Goal: Task Accomplishment & Management: Use online tool/utility

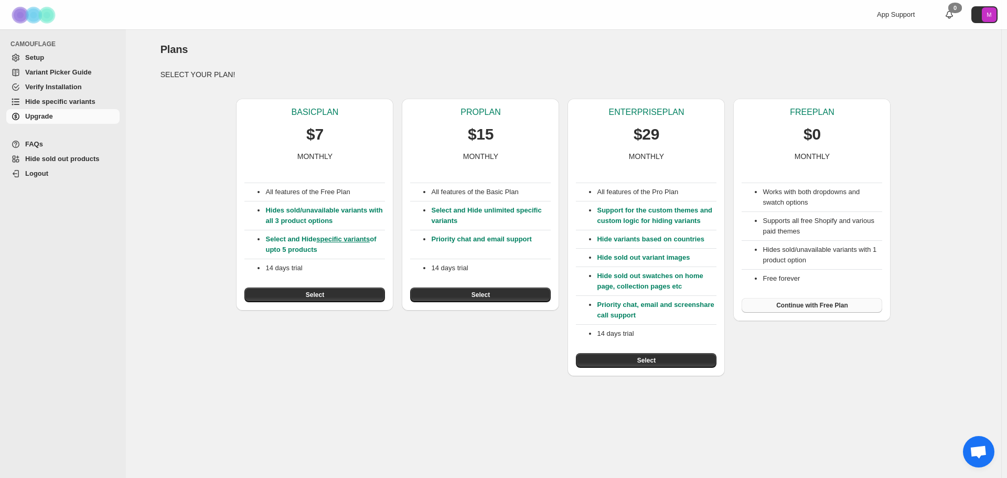
click at [837, 304] on span "Continue with Free Plan" at bounding box center [813, 305] width 72 height 8
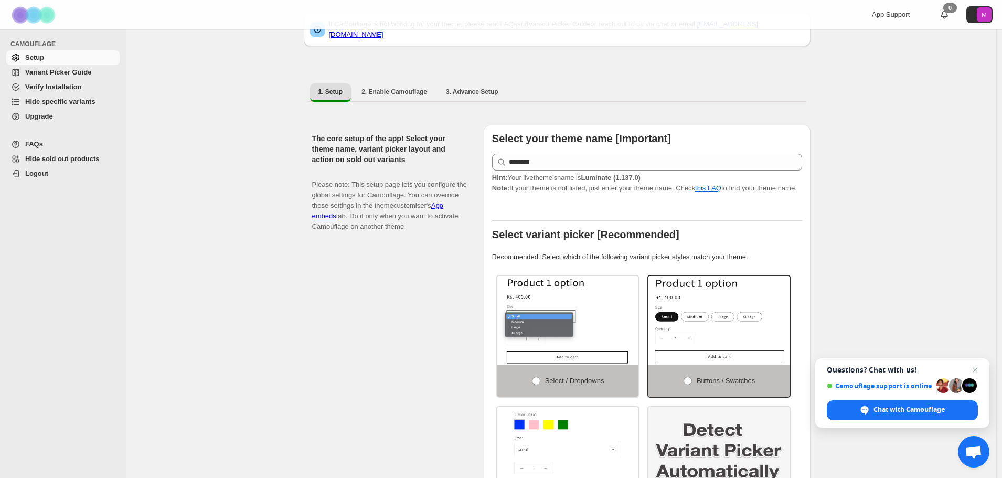
scroll to position [157, 0]
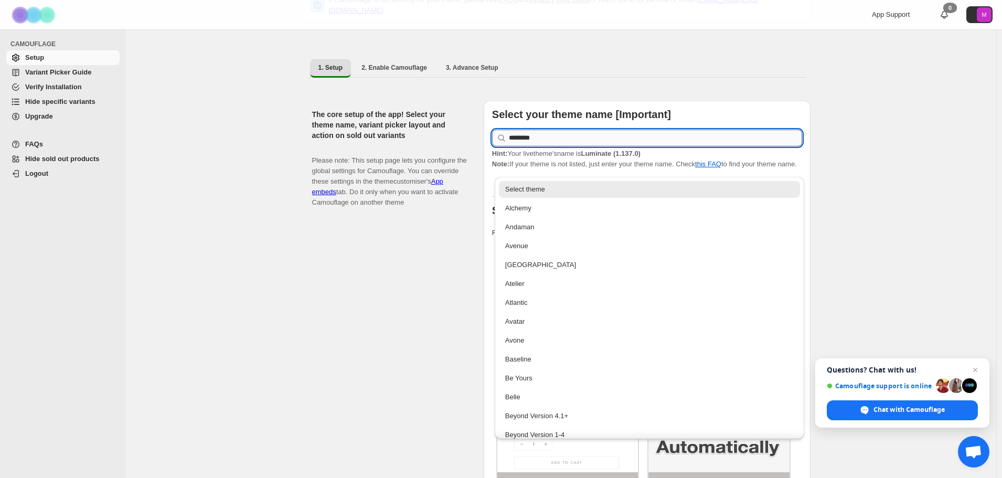
click at [625, 131] on input "********" at bounding box center [655, 138] width 293 height 17
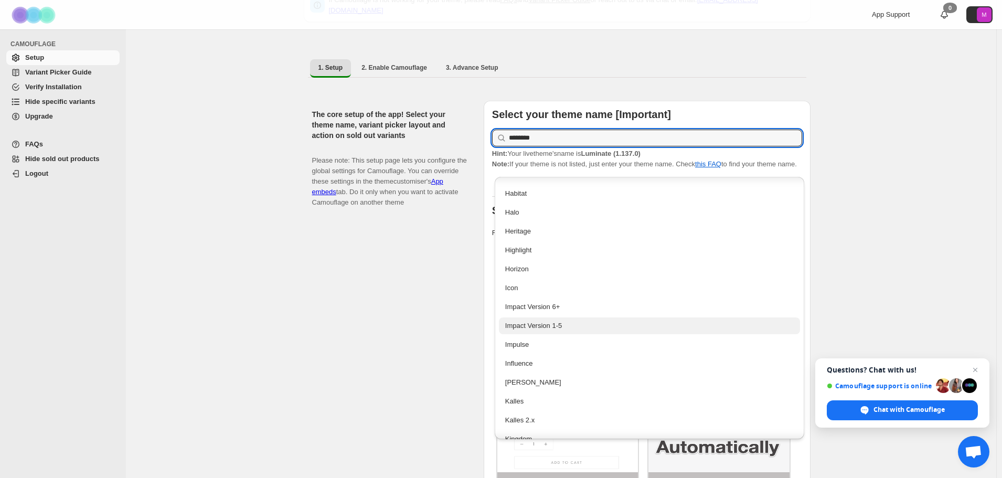
scroll to position [1259, 0]
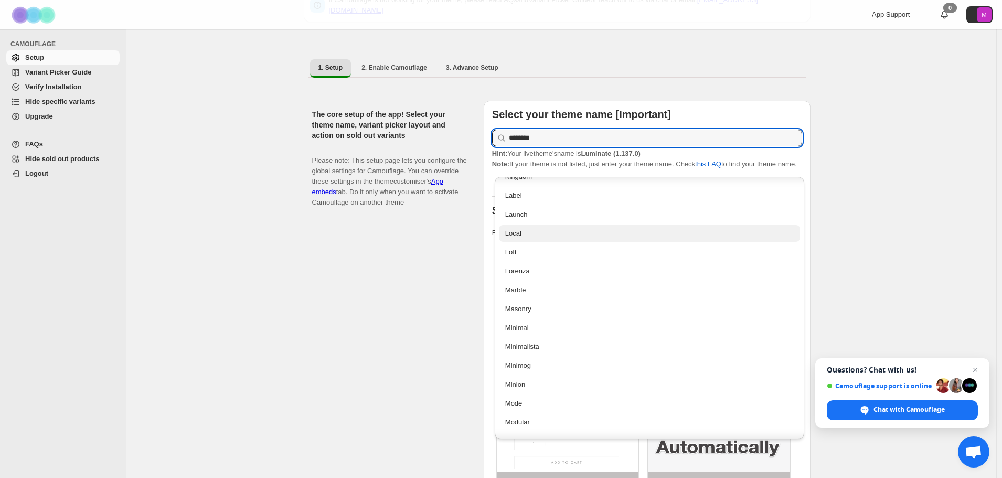
click at [587, 235] on div "Local" at bounding box center [649, 233] width 289 height 10
type input "*****"
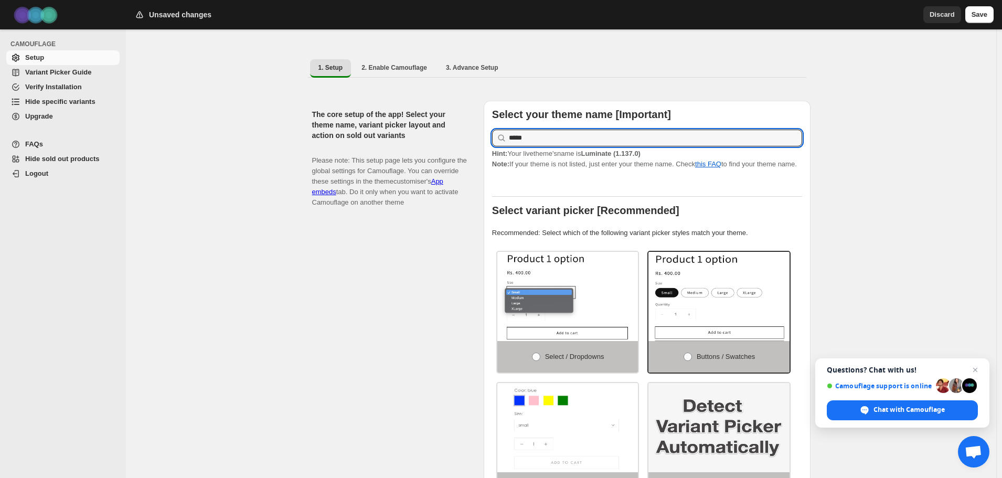
click at [430, 307] on div "The core setup of the app! Select your theme name, variant picker layout and ac…" at bounding box center [393, 319] width 163 height 436
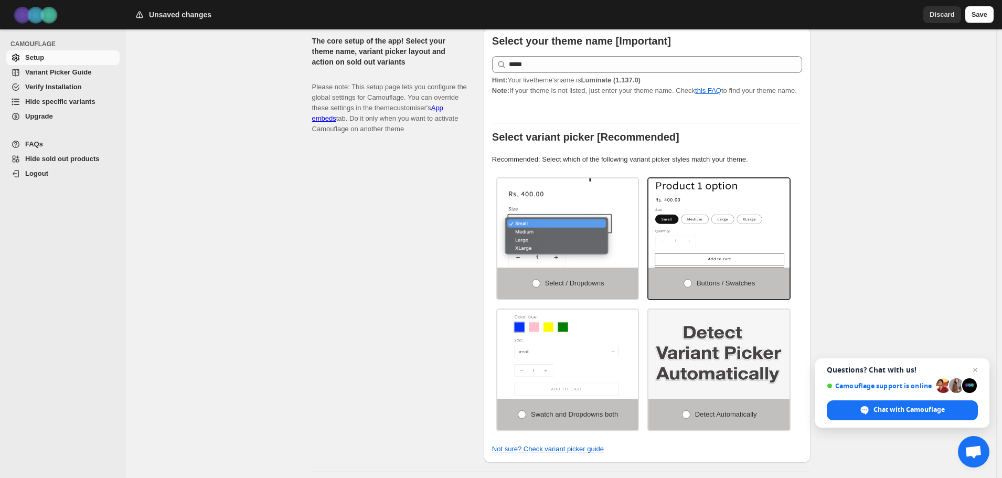
scroll to position [315, 0]
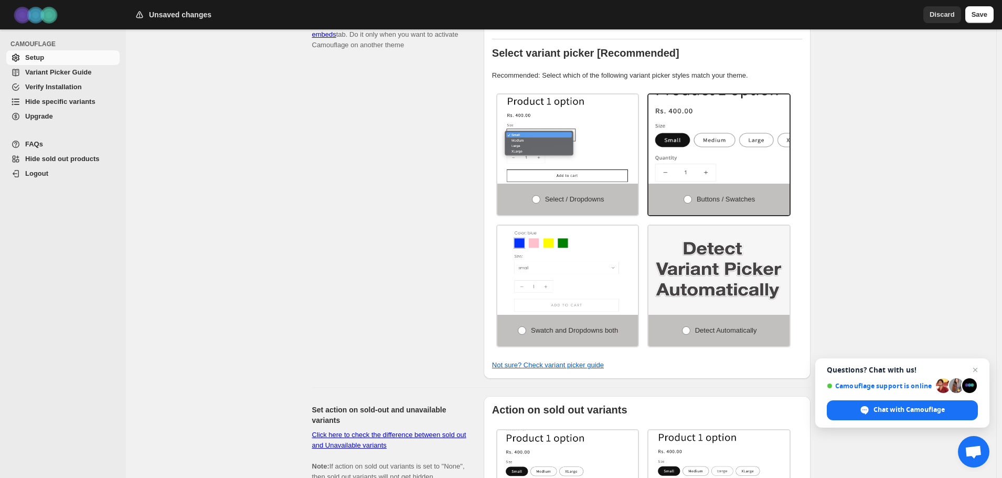
click at [741, 130] on img at bounding box center [750, 146] width 211 height 134
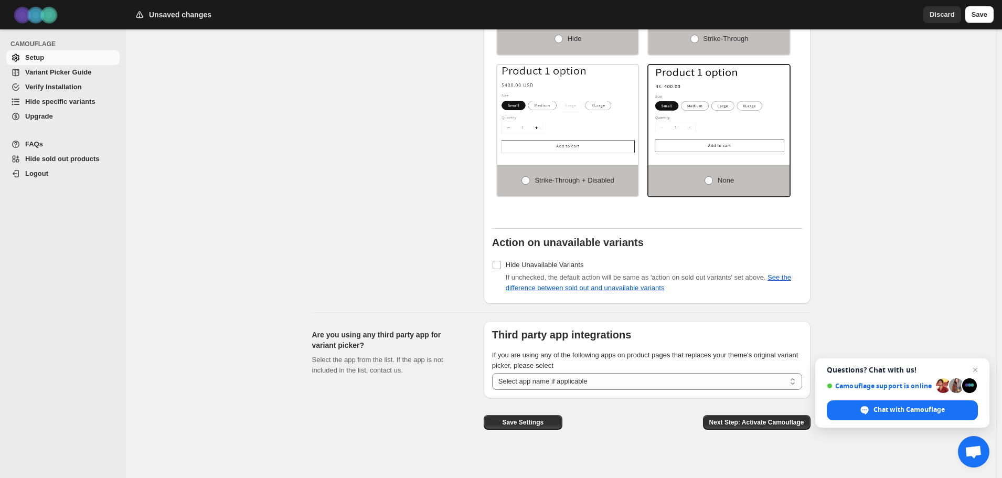
scroll to position [831, 0]
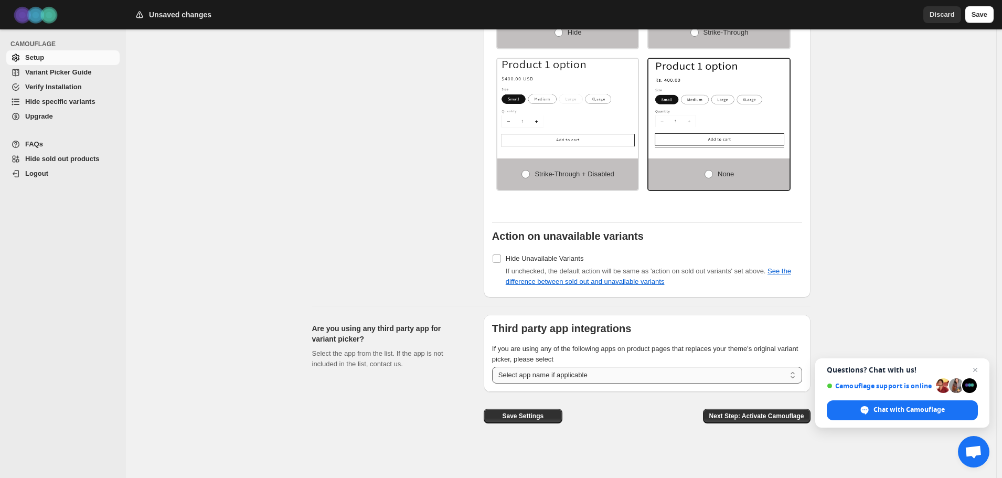
click at [678, 371] on select "**********" at bounding box center [647, 375] width 310 height 17
click at [377, 187] on div "Set action on sold-out and unavailable variants Click here to check the differe…" at bounding box center [393, 90] width 163 height 415
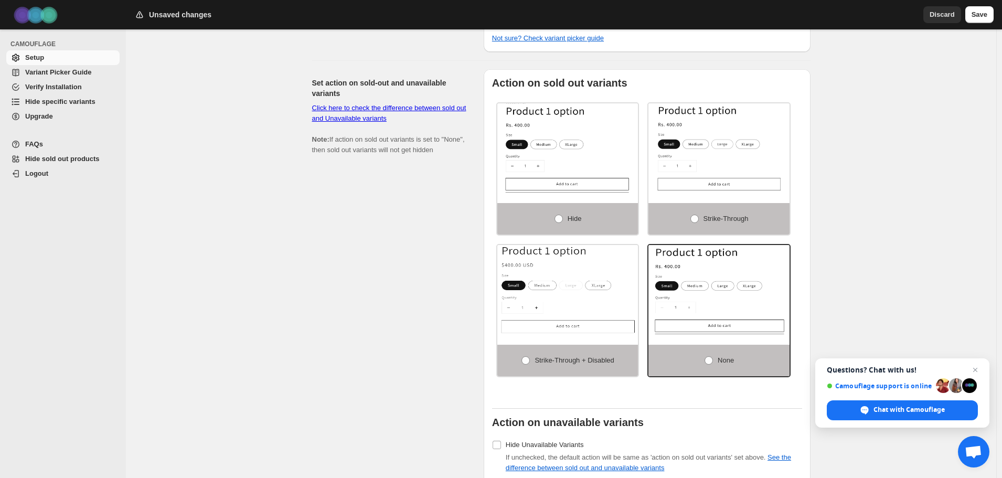
scroll to position [621, 0]
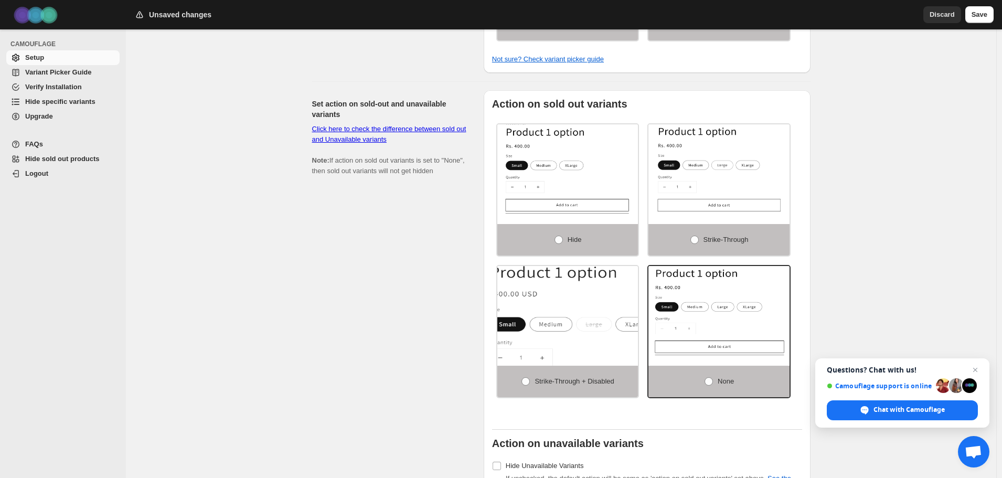
click at [574, 338] on img at bounding box center [588, 331] width 211 height 134
click at [526, 380] on span at bounding box center [525, 381] width 9 height 9
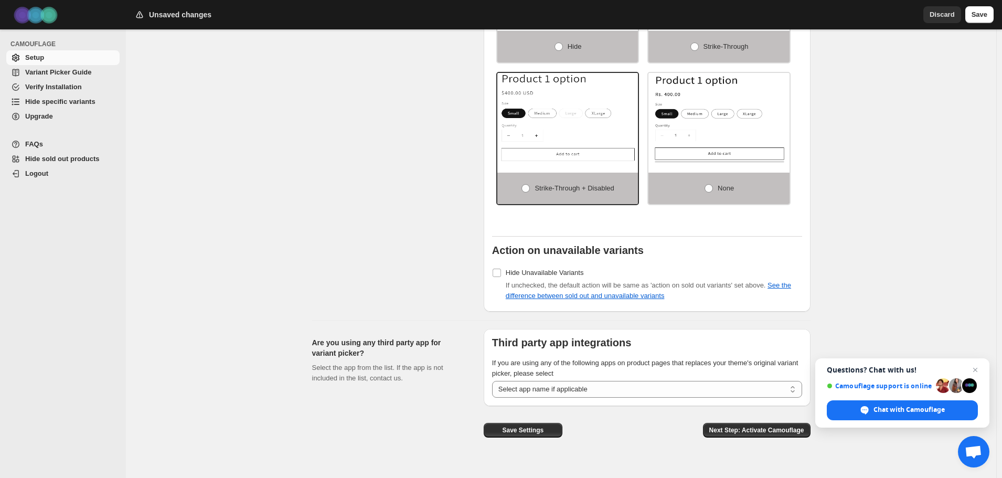
scroll to position [831, 0]
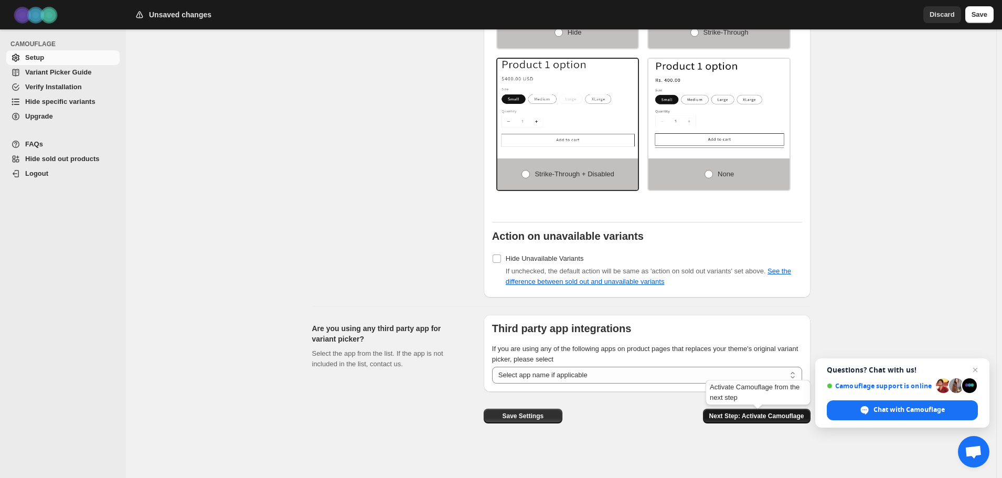
click at [769, 415] on span "Next Step: Activate Camouflage" at bounding box center [756, 416] width 95 height 8
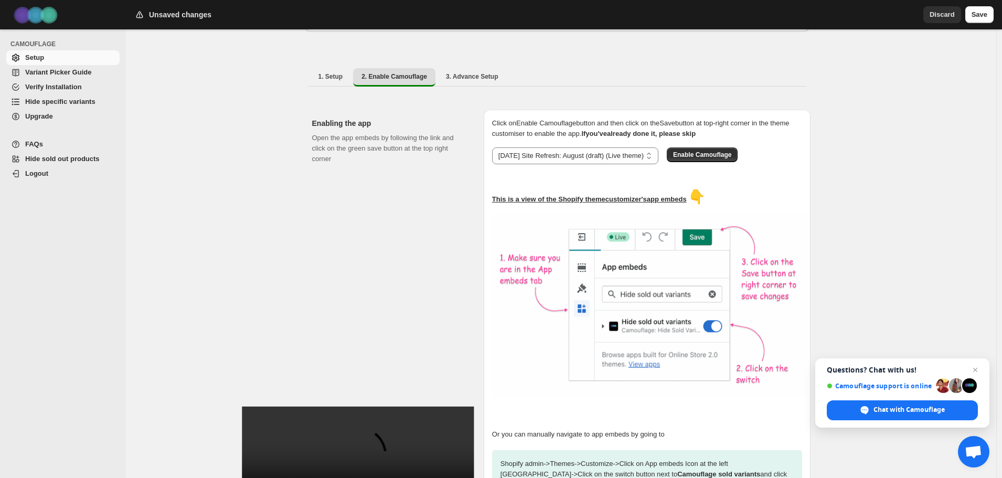
scroll to position [148, 0]
click at [612, 152] on select "**********" at bounding box center [575, 156] width 166 height 17
click at [584, 154] on select "**********" at bounding box center [575, 156] width 166 height 17
select select "**********"
click at [494, 148] on select "**********" at bounding box center [575, 156] width 166 height 17
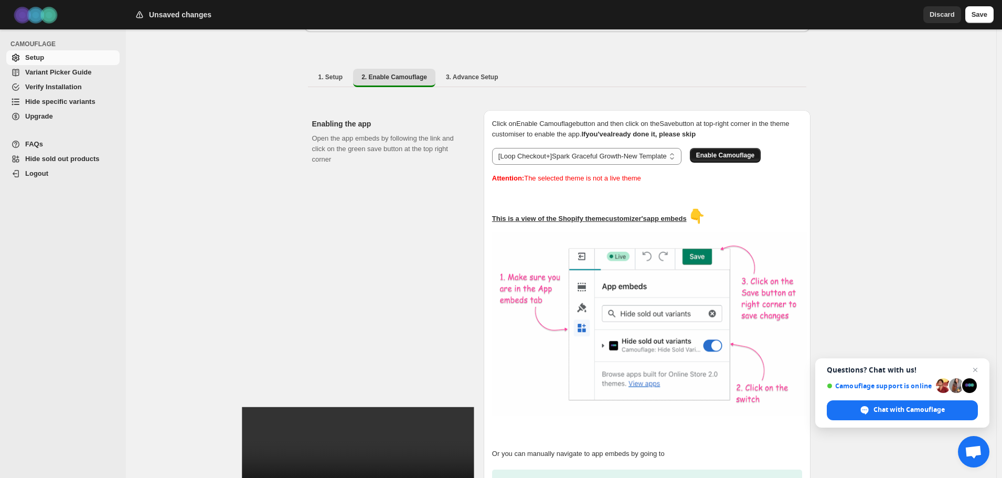
click at [738, 151] on span "Enable Camouflage" at bounding box center [725, 155] width 58 height 8
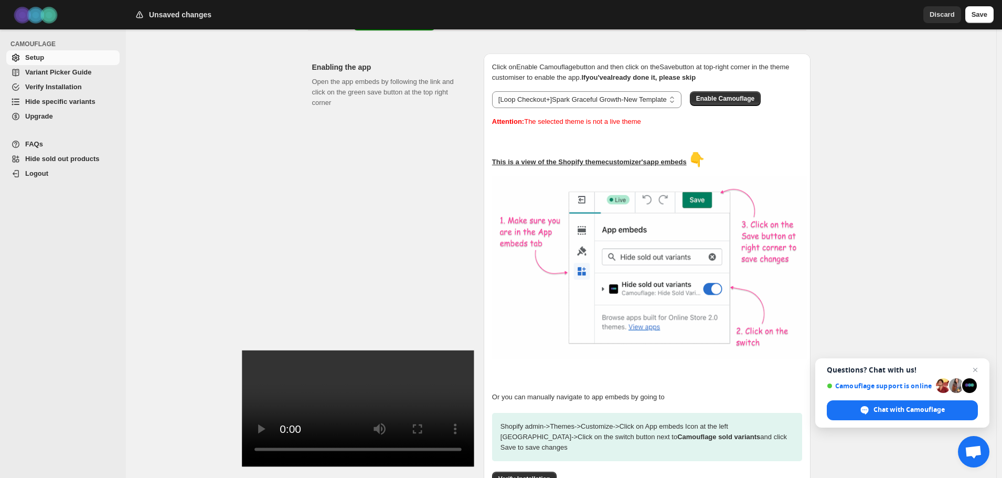
scroll to position [62, 0]
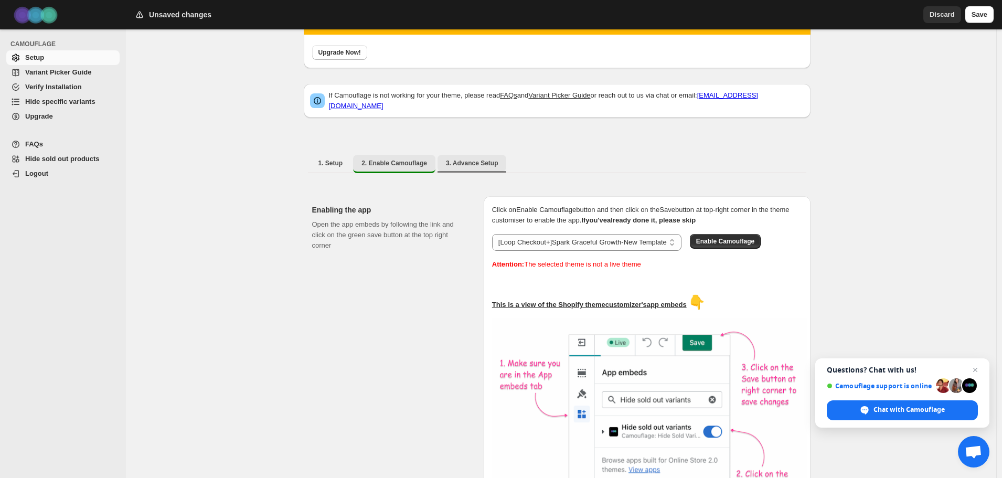
click at [480, 159] on span "3. Advance Setup" at bounding box center [472, 163] width 52 height 8
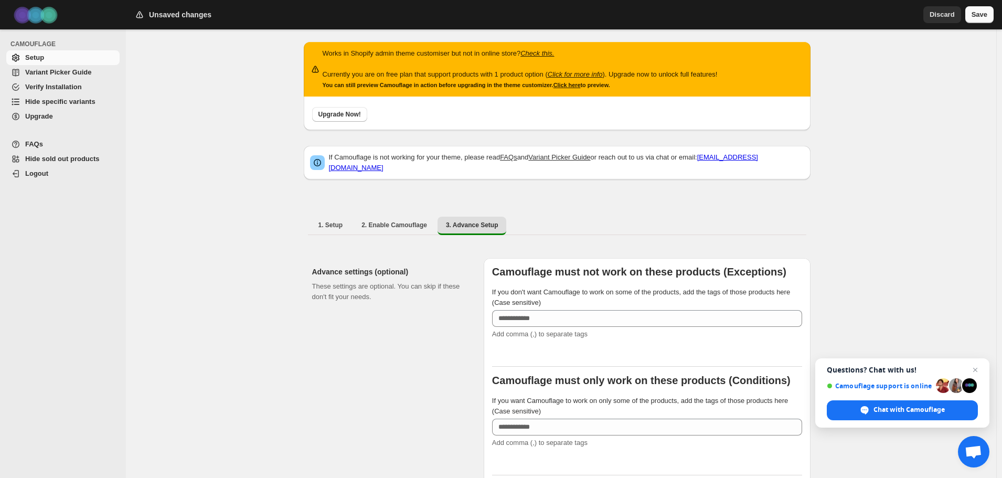
click at [986, 16] on span "Save" at bounding box center [980, 14] width 16 height 10
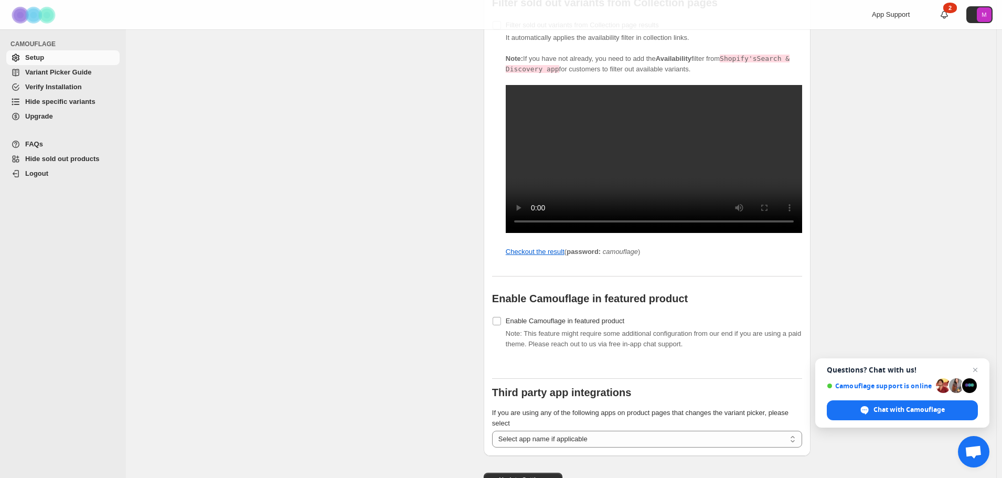
scroll to position [997, 0]
click at [560, 255] on link "Checkout the result" at bounding box center [535, 251] width 59 height 8
drag, startPoint x: 651, startPoint y: 262, endPoint x: 614, endPoint y: 262, distance: 36.2
click at [614, 255] on icon "camouflage" at bounding box center [620, 251] width 35 height 8
copy icon "camouflage"
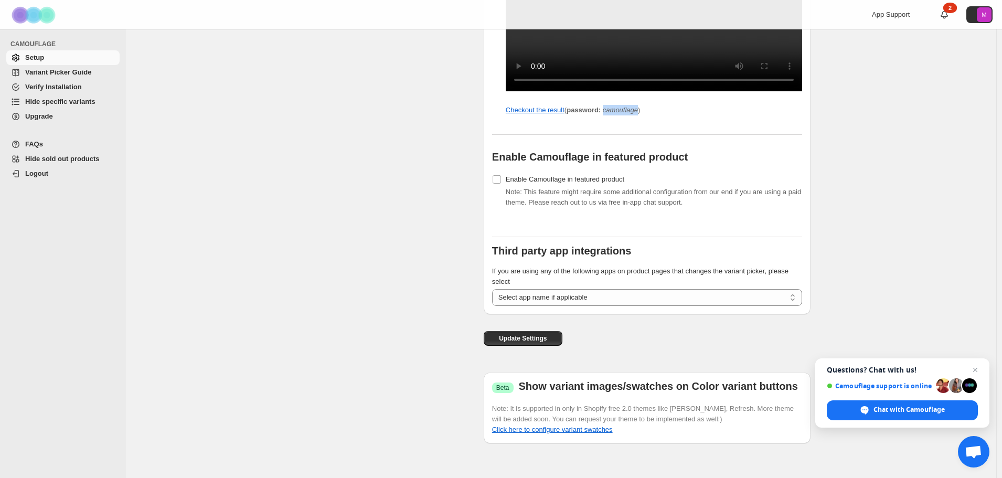
scroll to position [1170, 0]
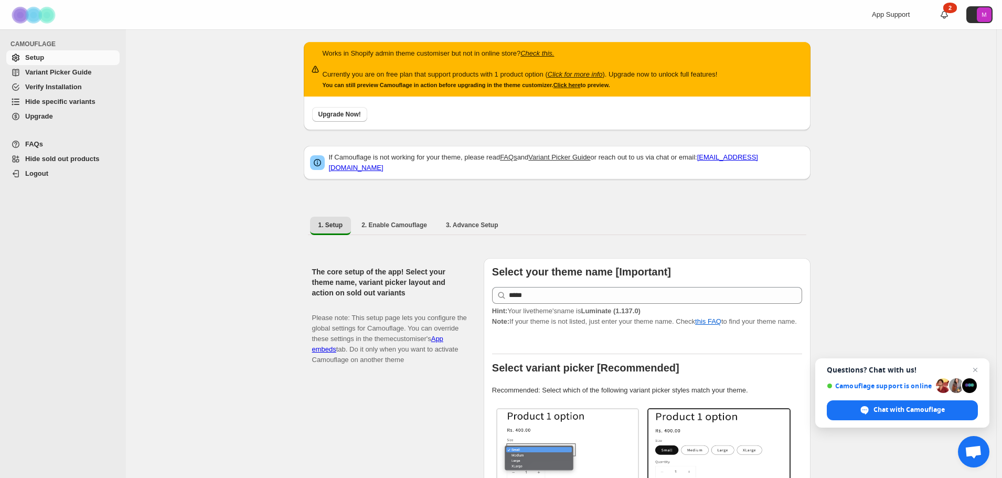
click at [76, 108] on link "Hide specific variants" at bounding box center [62, 101] width 113 height 15
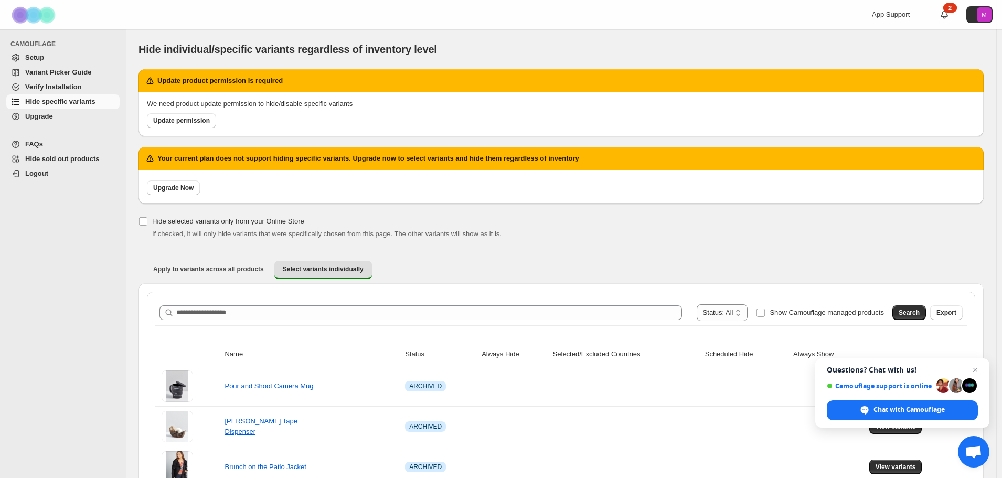
click at [60, 158] on span "Hide sold out products" at bounding box center [62, 159] width 75 height 8
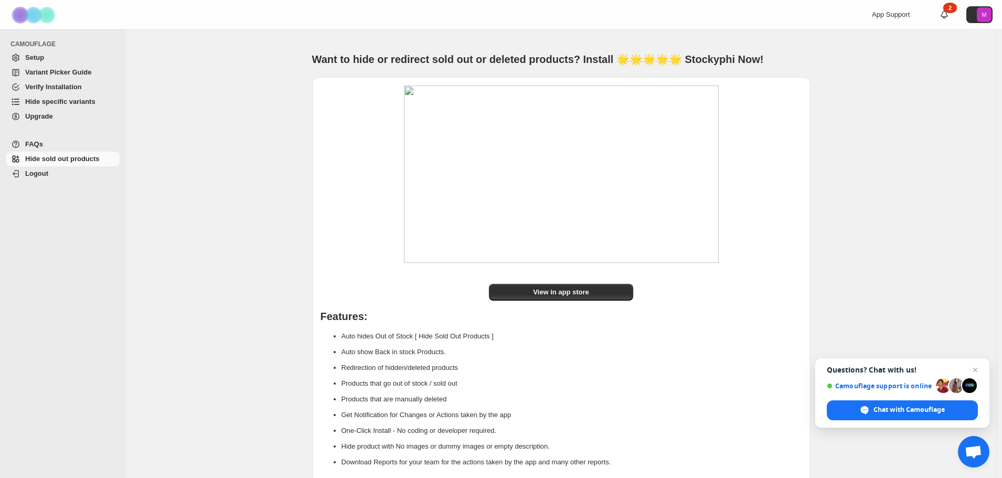
scroll to position [44, 0]
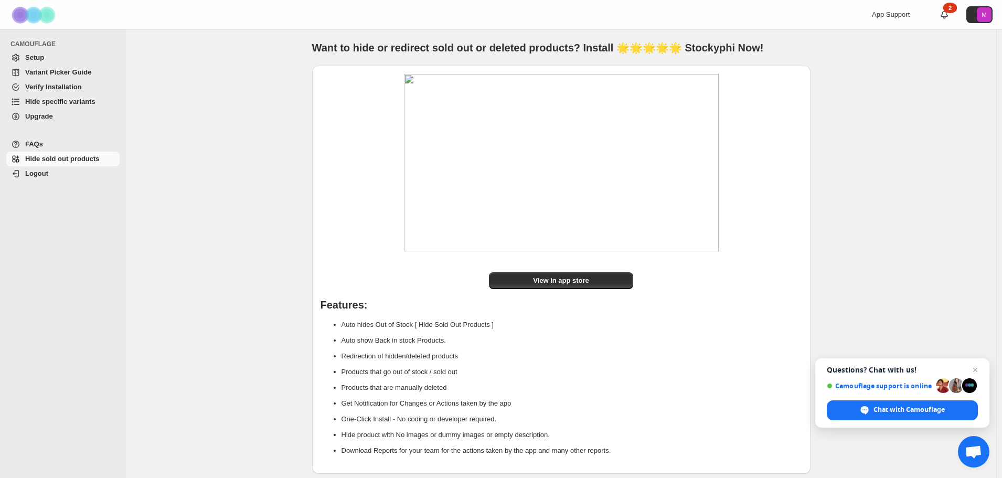
click at [85, 73] on span "Variant Picker Guide" at bounding box center [58, 72] width 66 height 8
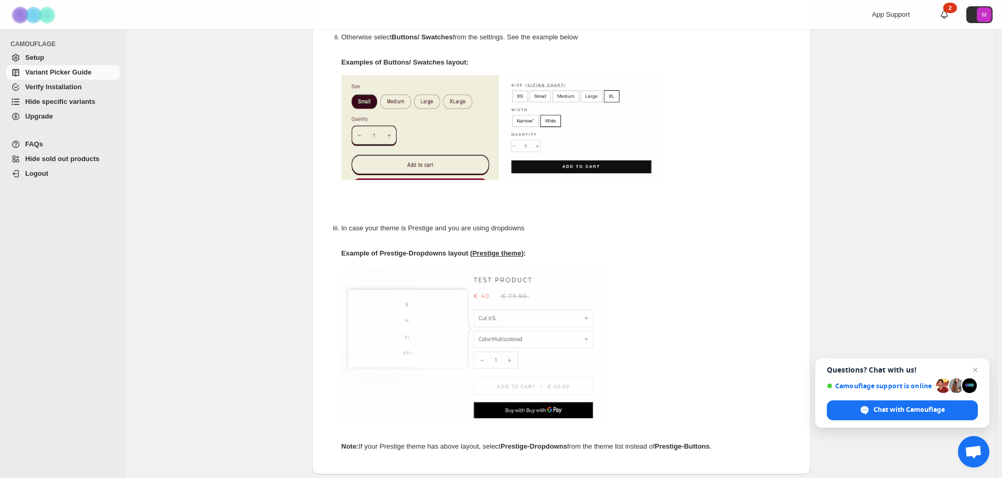
scroll to position [262, 0]
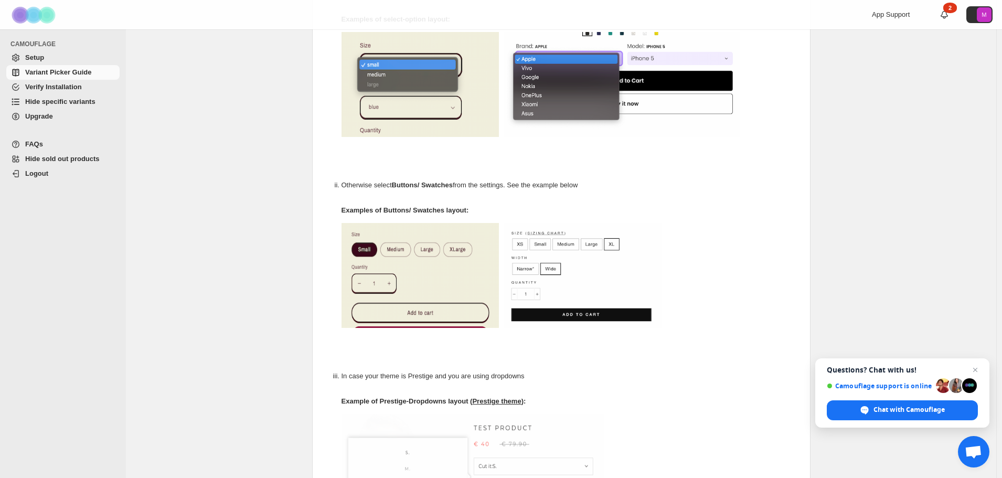
click at [58, 57] on span "Setup" at bounding box center [71, 57] width 92 height 10
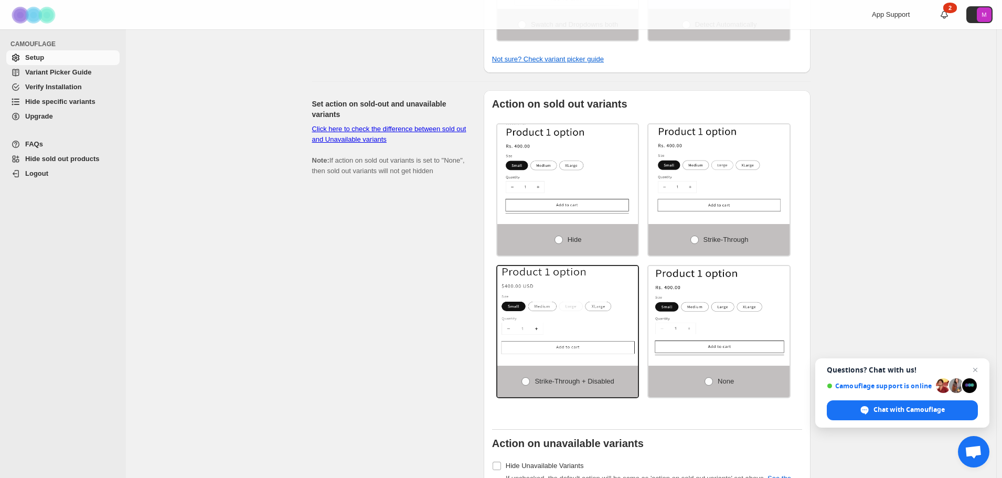
scroll to position [630, 0]
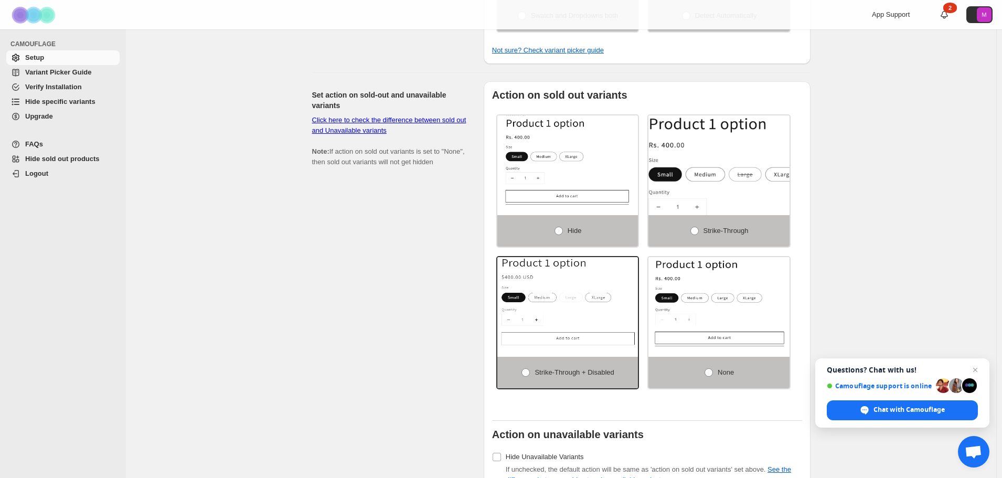
click at [762, 163] on img at bounding box center [739, 180] width 211 height 134
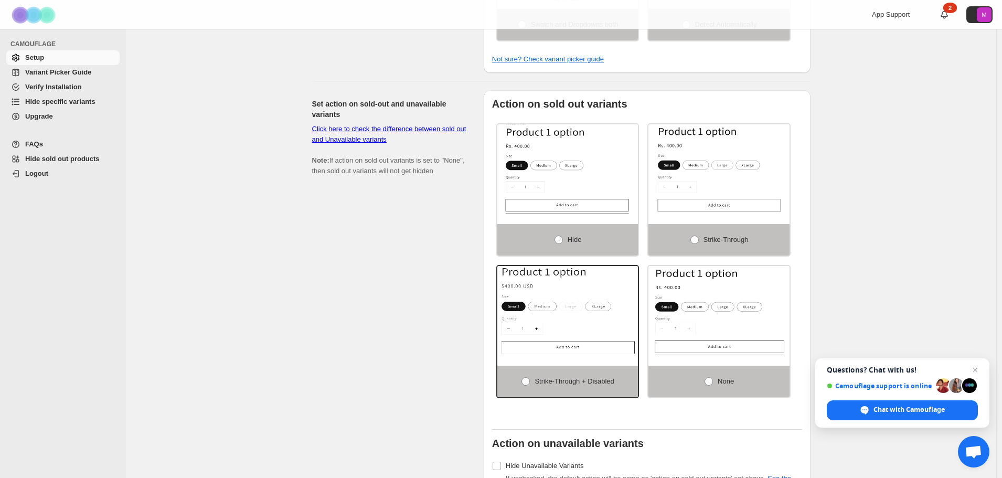
scroll to position [577, 0]
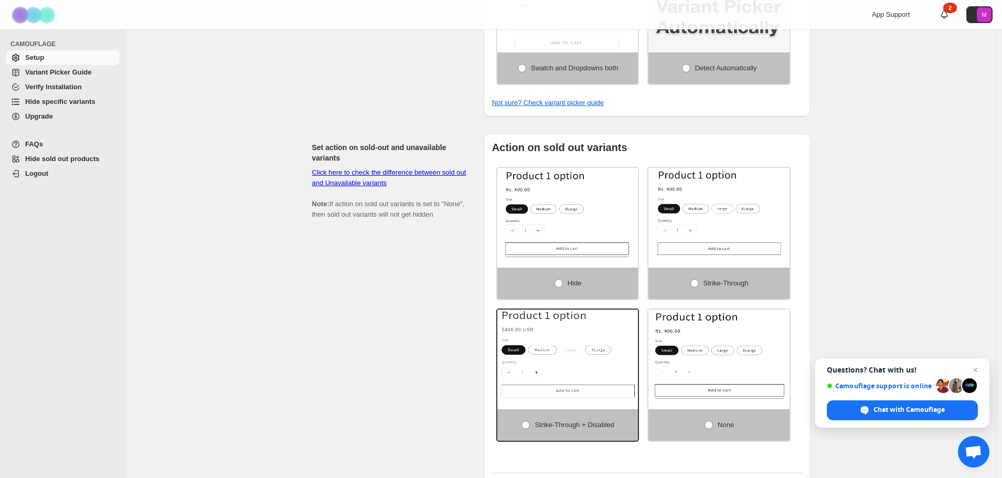
click at [393, 185] on link "Click here to check the difference between sold out and Unavailable variants" at bounding box center [389, 177] width 154 height 18
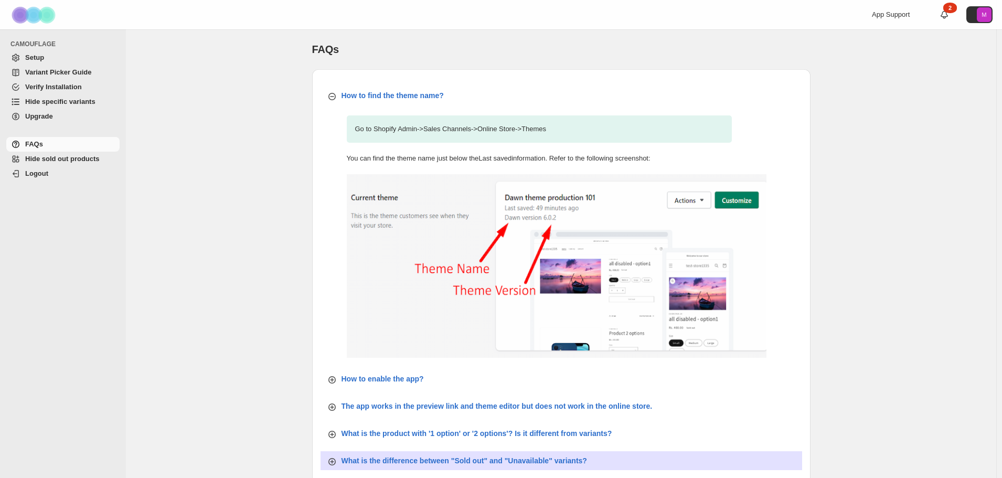
scroll to position [319, 0]
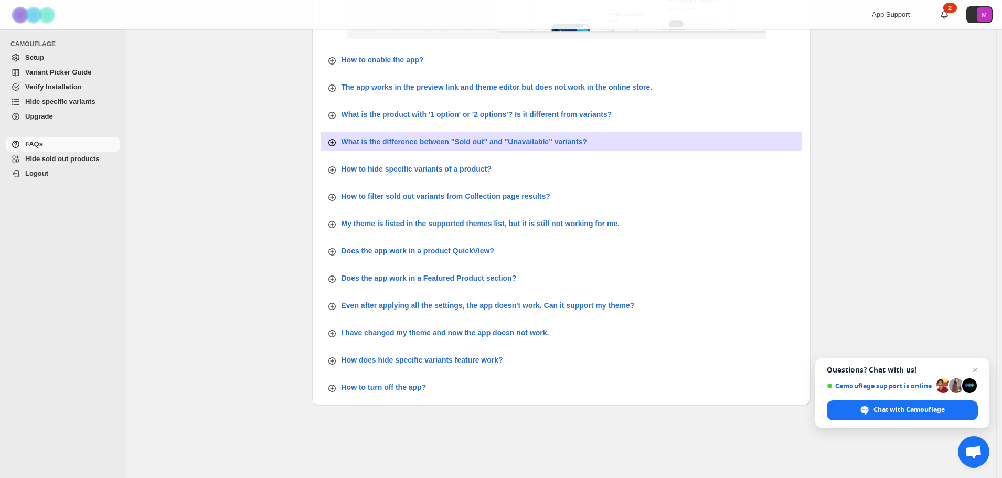
click at [539, 144] on p "What is the difference between "Sold out" and "Unavailable" variants?" at bounding box center [465, 141] width 246 height 10
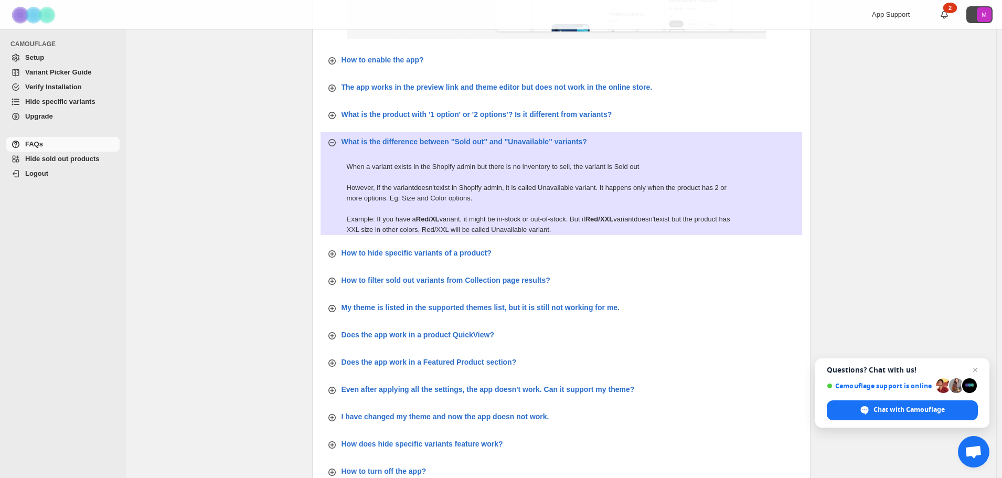
click at [992, 15] on icon "M" at bounding box center [984, 14] width 15 height 15
click at [948, 14] on icon at bounding box center [944, 14] width 7 height 7
